Goal: Use online tool/utility: Utilize a website feature to perform a specific function

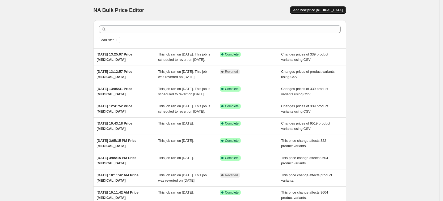
click at [338, 9] on span "Add new price [MEDICAL_DATA]" at bounding box center [317, 10] width 49 height 4
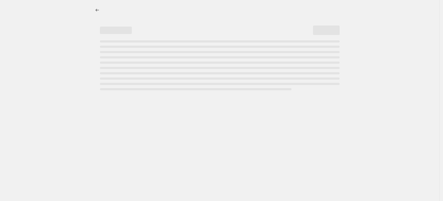
select select "percentage"
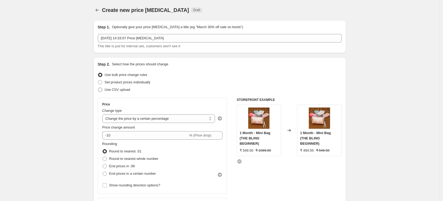
click at [123, 90] on span "Use CSV upload" at bounding box center [118, 90] width 26 height 4
click at [98, 88] on input "Use CSV upload" at bounding box center [98, 88] width 0 height 0
radio input "true"
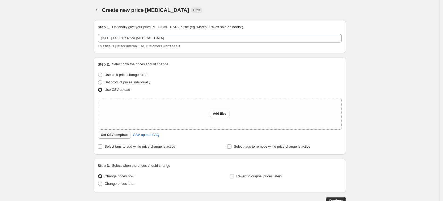
click at [126, 134] on span "Get CSV template" at bounding box center [114, 135] width 27 height 4
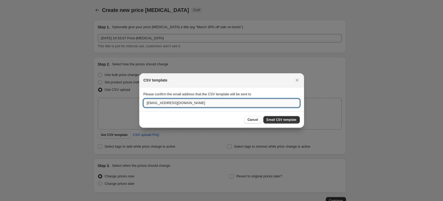
click at [218, 104] on input "[EMAIL_ADDRESS][DOMAIN_NAME]" at bounding box center [222, 103] width 156 height 9
paste input "[PERSON_NAME]."
type input "[PERSON_NAME][EMAIL_ADDRESS][DOMAIN_NAME]"
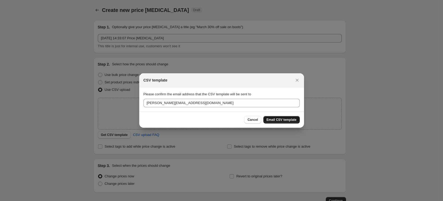
click at [291, 118] on span "Email CSV template" at bounding box center [282, 120] width 30 height 4
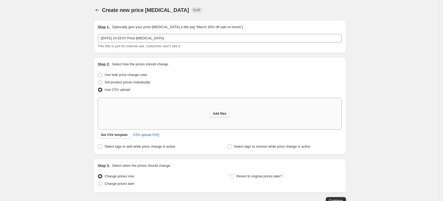
click at [225, 114] on span "Add files" at bounding box center [220, 114] width 14 height 4
type input "C:\fakepath\csv_template_user_3116 (10).csv"
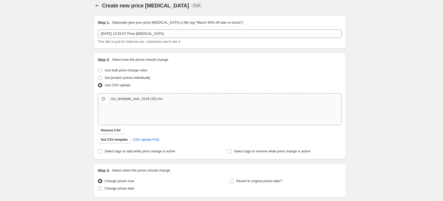
scroll to position [45, 0]
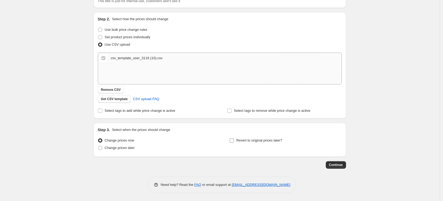
click at [258, 141] on span "Revert to original prices later?" at bounding box center [259, 141] width 46 height 4
click at [234, 141] on input "Revert to original prices later?" at bounding box center [232, 141] width 4 height 4
checkbox input "true"
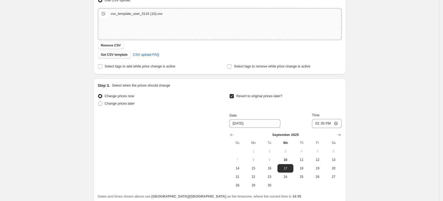
scroll to position [136, 0]
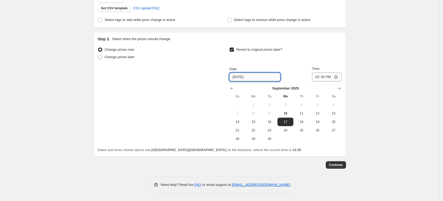
click at [240, 78] on input "[DATE]" at bounding box center [254, 77] width 51 height 9
type input "[DATE]"
click at [327, 78] on input "14:35" at bounding box center [327, 77] width 30 height 9
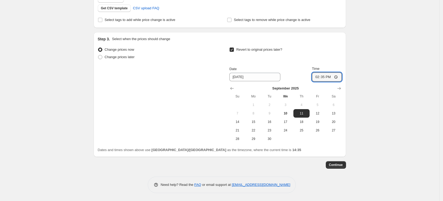
type input "00:35"
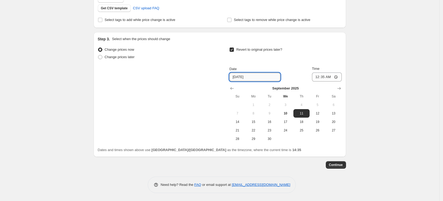
click at [241, 78] on input "[DATE]" at bounding box center [254, 77] width 51 height 9
type input "[DATE]"
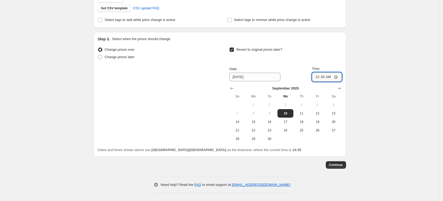
click at [325, 77] on input "00:35" at bounding box center [327, 77] width 30 height 9
type input "16:35"
click at [303, 74] on div "Date [DATE] Time 16:35" at bounding box center [285, 73] width 112 height 15
click at [339, 167] on span "Continue" at bounding box center [336, 165] width 14 height 4
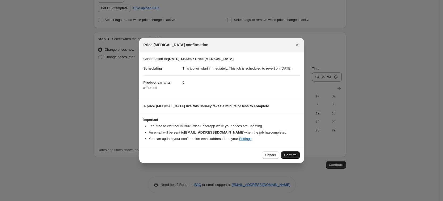
click at [293, 157] on span "Confirm" at bounding box center [291, 155] width 12 height 4
